Goal: Task Accomplishment & Management: Manage account settings

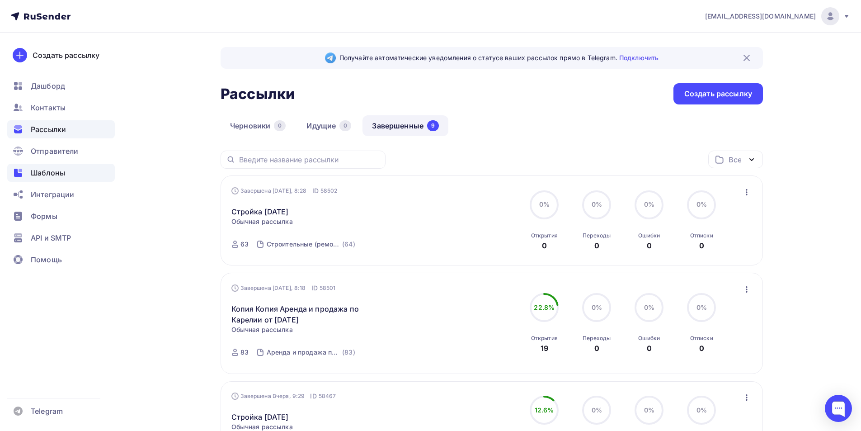
click at [57, 173] on span "Шаблоны" at bounding box center [48, 172] width 34 height 11
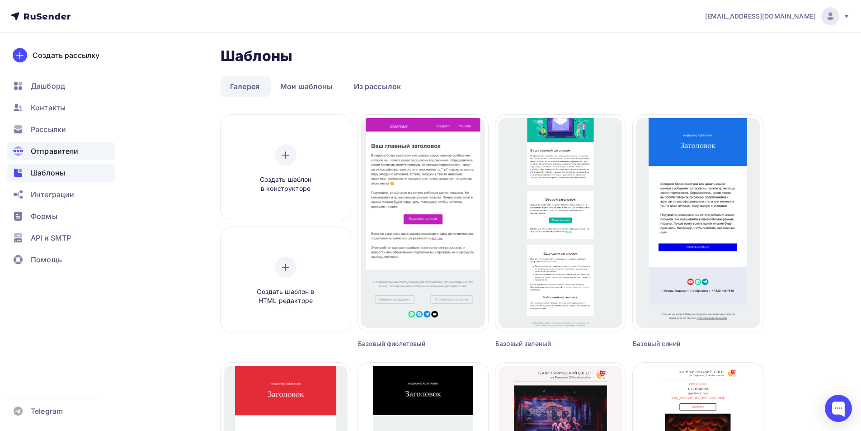
click at [49, 151] on span "Отправители" at bounding box center [55, 151] width 48 height 11
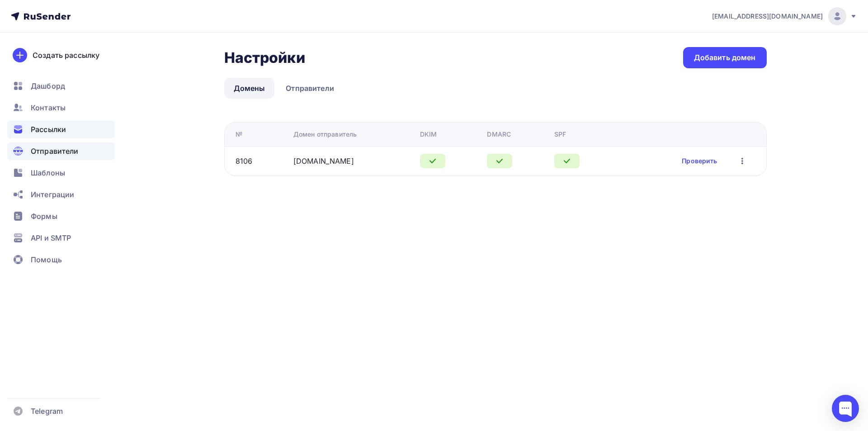
click at [44, 125] on span "Рассылки" at bounding box center [48, 129] width 35 height 11
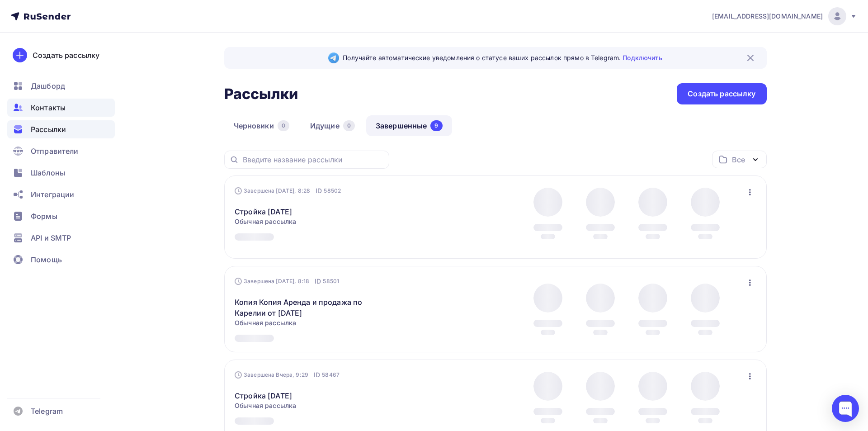
click at [44, 109] on span "Контакты" at bounding box center [48, 107] width 35 height 11
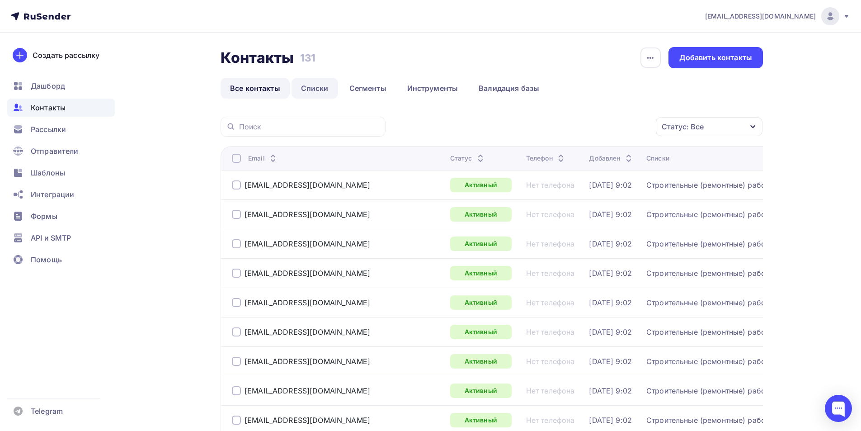
click at [312, 86] on link "Списки" at bounding box center [315, 88] width 47 height 21
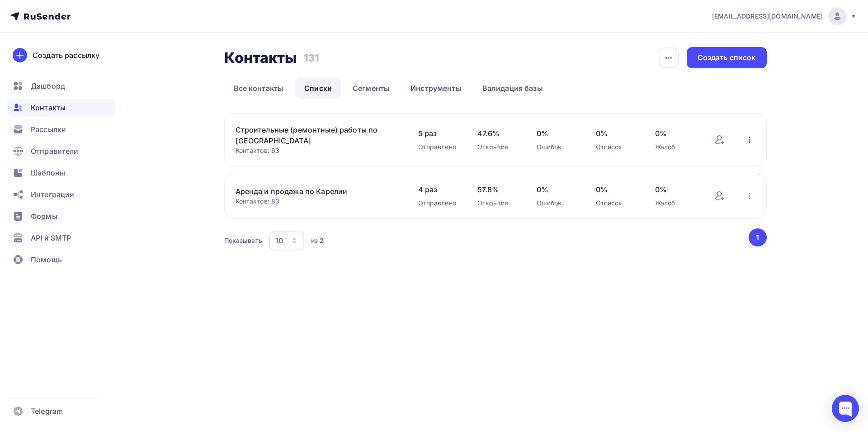
click at [751, 138] on icon "button" at bounding box center [749, 139] width 11 height 11
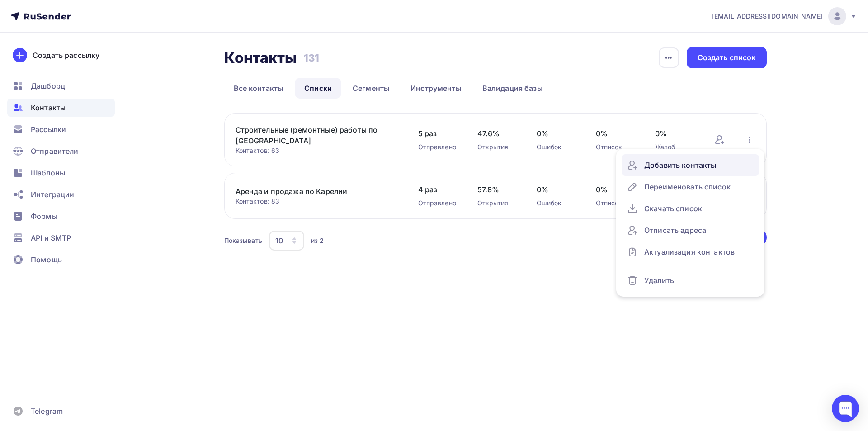
click at [690, 167] on div "Добавить контакты" at bounding box center [690, 165] width 127 height 14
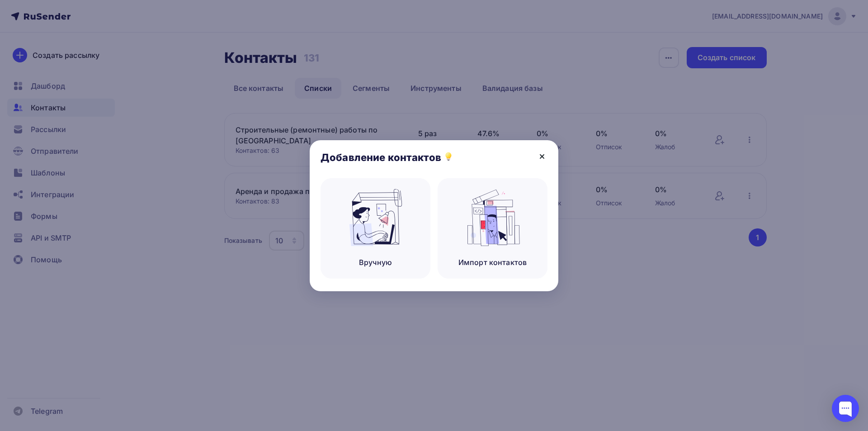
click at [541, 156] on icon at bounding box center [542, 156] width 11 height 11
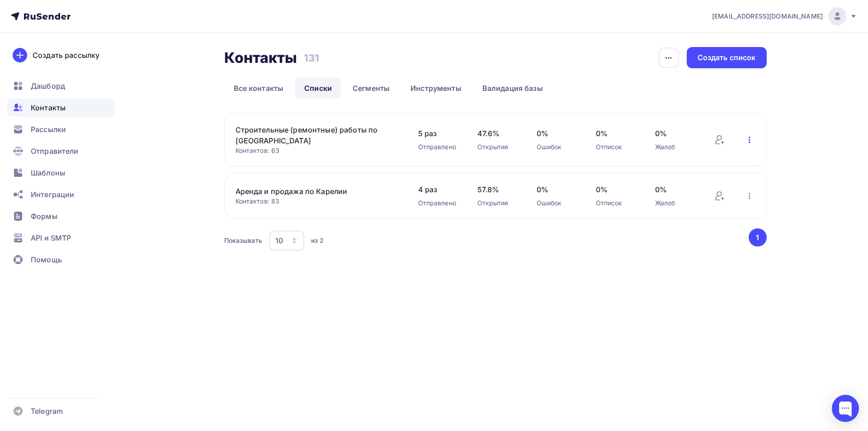
click at [746, 140] on icon "button" at bounding box center [749, 139] width 11 height 11
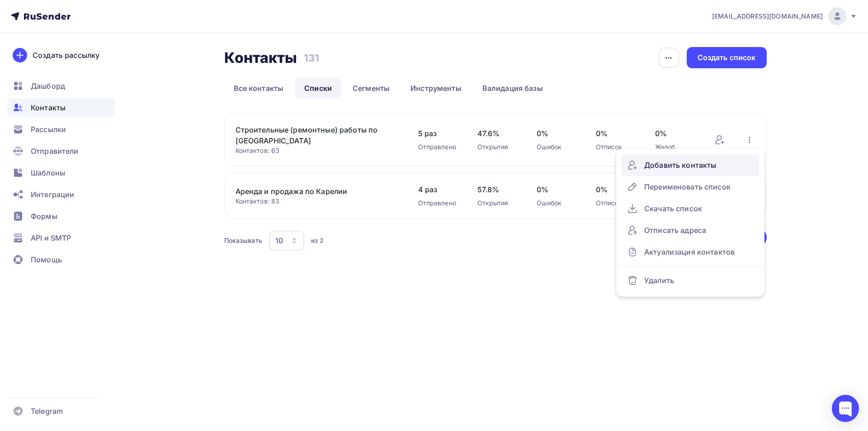
click at [681, 165] on div "Добавить контакты" at bounding box center [690, 165] width 127 height 14
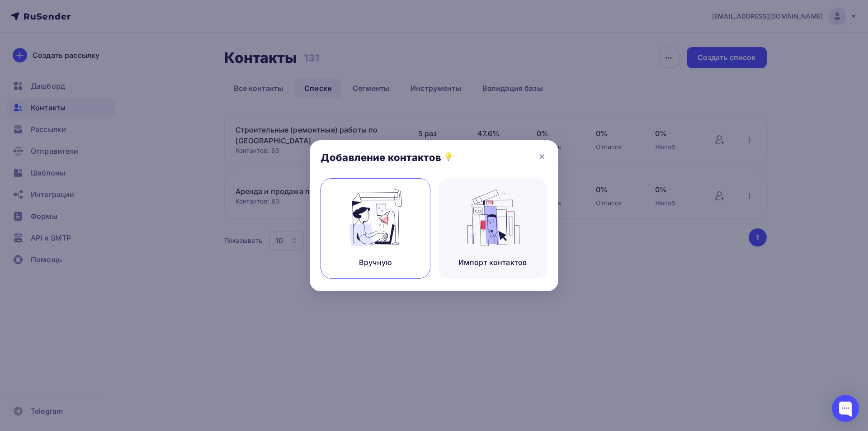
click at [399, 209] on img at bounding box center [375, 217] width 61 height 57
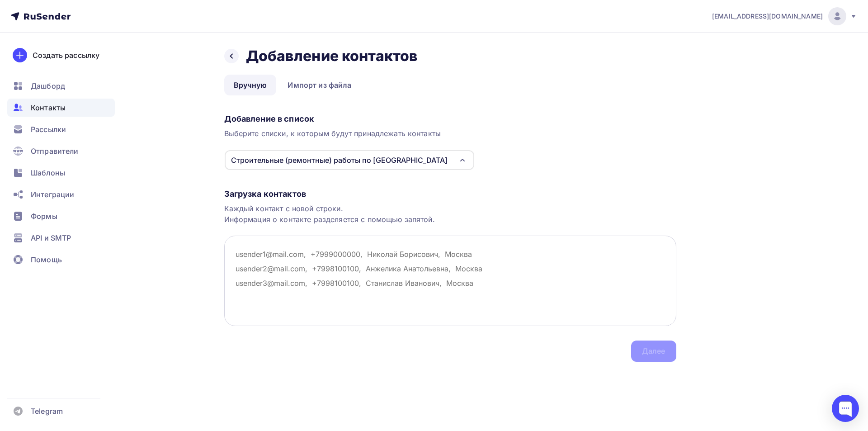
paste textarea "garant.morozov@ [DOMAIN_NAME]"
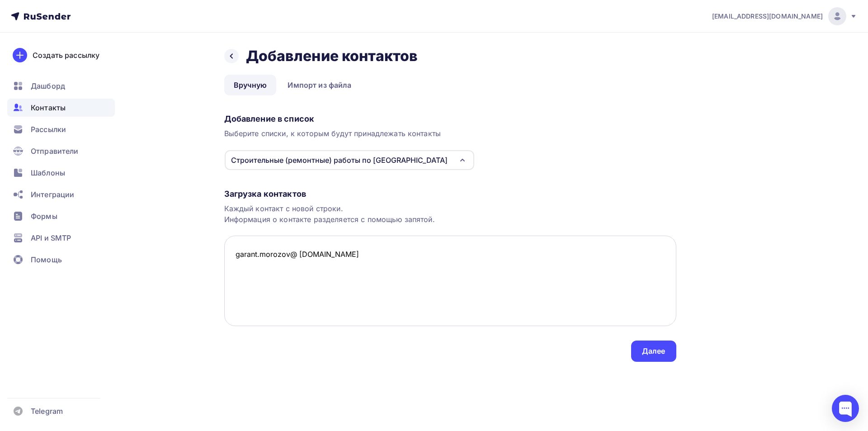
click at [295, 255] on textarea "garant.morozov@ [DOMAIN_NAME]" at bounding box center [450, 281] width 452 height 90
type textarea "[EMAIL_ADDRESS][DOMAIN_NAME]"
click at [657, 359] on div "Далее" at bounding box center [653, 350] width 45 height 21
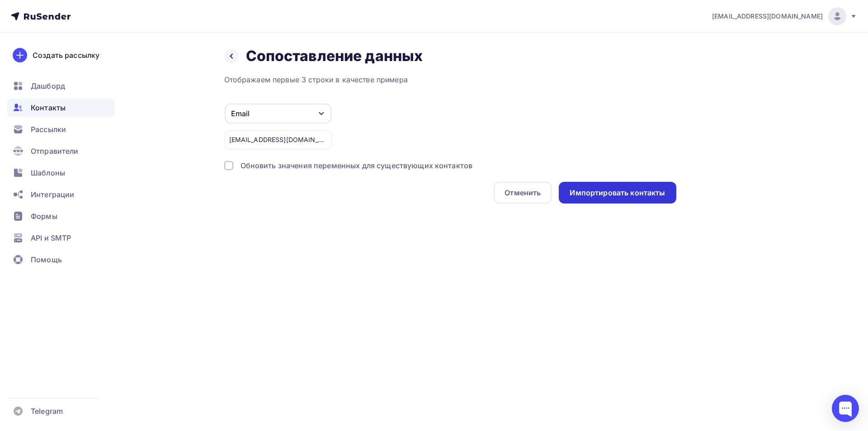
click at [617, 195] on div "Импортировать контакты" at bounding box center [617, 193] width 95 height 10
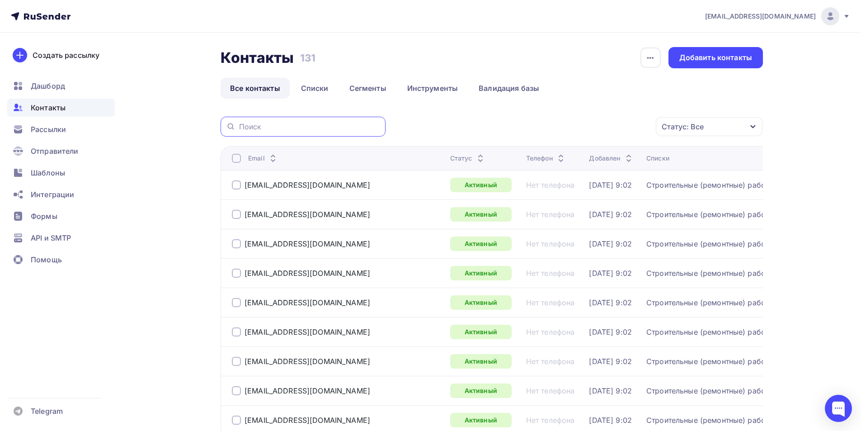
click at [296, 124] on input "text" at bounding box center [309, 127] width 141 height 10
paste input "garant.morozov@ [DOMAIN_NAME]"
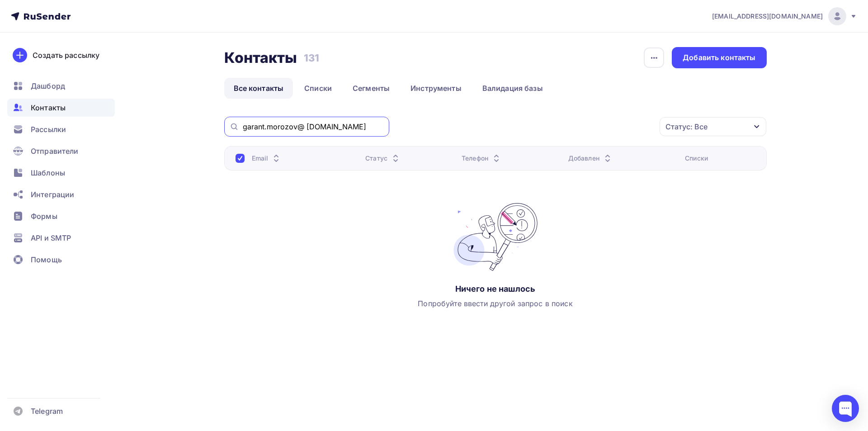
click at [306, 125] on input "garant.morozov@ [DOMAIN_NAME]" at bounding box center [313, 127] width 141 height 10
type input "[EMAIL_ADDRESS][DOMAIN_NAME]"
